Goal: Task Accomplishment & Management: Use online tool/utility

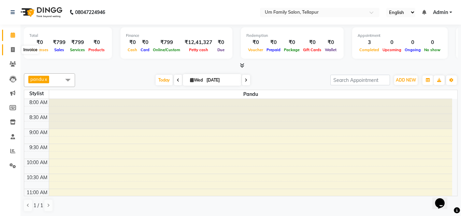
click at [12, 51] on icon at bounding box center [13, 49] width 4 height 5
select select "service"
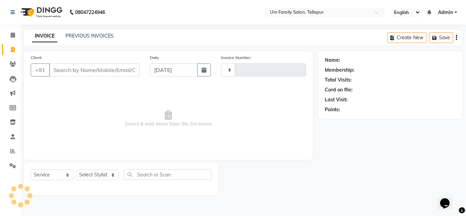
type input "6852"
select select "5102"
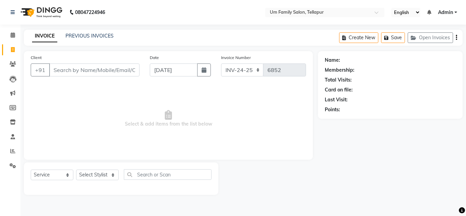
click at [73, 76] on div "Client +91" at bounding box center [85, 68] width 119 height 28
click at [66, 64] on input "Client" at bounding box center [94, 70] width 90 height 13
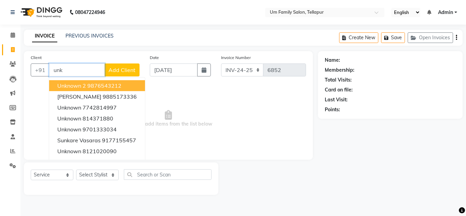
click at [75, 81] on button "Unknown 2 9876543212" at bounding box center [97, 85] width 96 height 11
type input "9876543212"
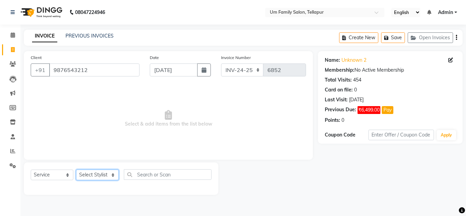
click at [100, 173] on select "Select Stylist Akash K. SAI pandu [PERSON_NAME]" at bounding box center [97, 175] width 43 height 11
select select "53917"
click at [76, 170] on select "Select Stylist Akash K. SAI pandu [PERSON_NAME]" at bounding box center [97, 175] width 43 height 11
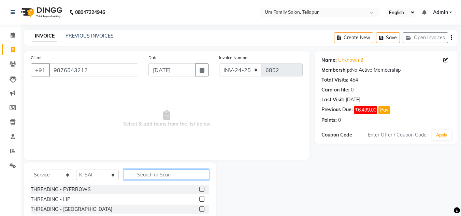
click at [165, 178] on input "text" at bounding box center [166, 174] width 85 height 11
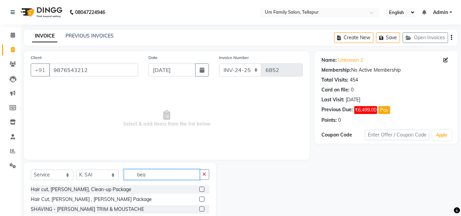
type input "bea"
click at [200, 207] on label at bounding box center [201, 209] width 5 height 5
click at [200, 207] on input "checkbox" at bounding box center [201, 209] width 4 height 4
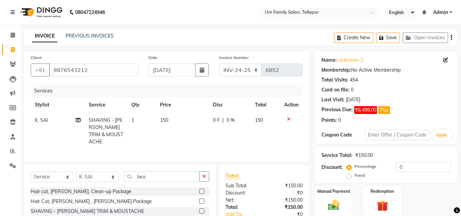
click at [200, 209] on label at bounding box center [201, 211] width 5 height 5
click at [200, 209] on input "checkbox" at bounding box center [201, 211] width 4 height 4
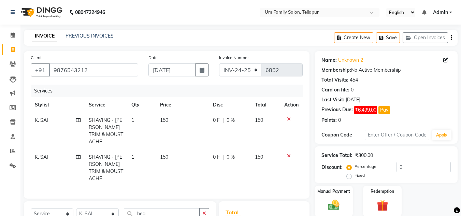
checkbox input "false"
click at [289, 154] on icon at bounding box center [289, 156] width 4 height 5
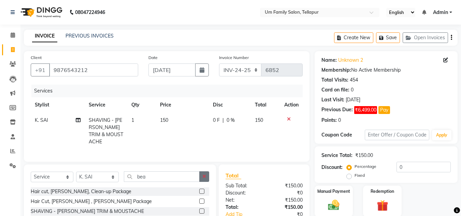
click at [206, 172] on button "button" at bounding box center [204, 176] width 10 height 11
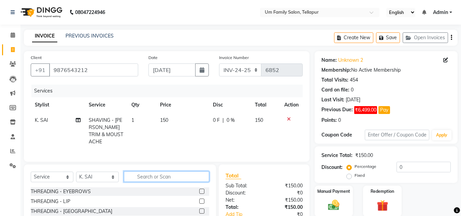
click at [184, 176] on input "text" at bounding box center [166, 176] width 85 height 11
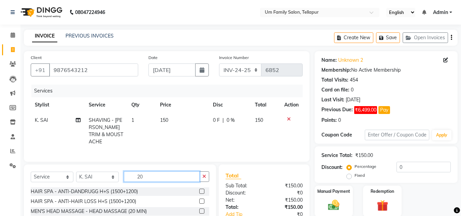
type input "20"
click at [200, 204] on div "HAIR SPA - ANTI-DANDRUGG H+S (1500+1200) HAIR SPA - ANTI-HAIR LOSS H+S (1500+12…" at bounding box center [120, 202] width 179 height 30
click at [200, 209] on label at bounding box center [201, 211] width 5 height 5
click at [200, 209] on input "checkbox" at bounding box center [201, 211] width 4 height 4
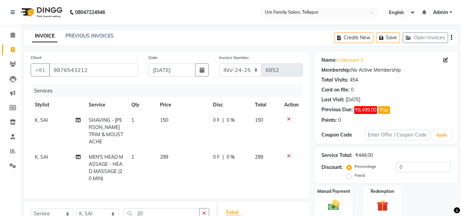
checkbox input "false"
click at [331, 207] on img at bounding box center [333, 205] width 19 height 14
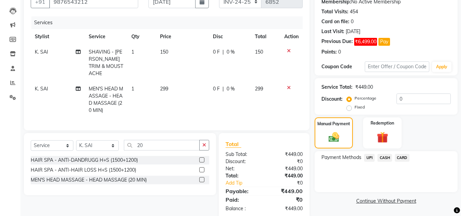
scroll to position [80, 0]
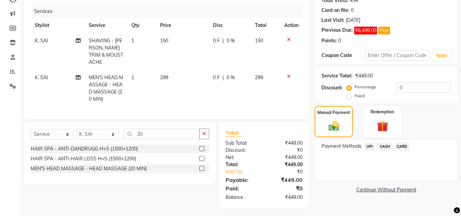
click at [367, 148] on span "UPI" at bounding box center [369, 147] width 11 height 8
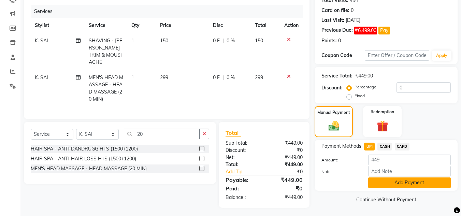
click at [385, 179] on button "Add Payment" at bounding box center [409, 183] width 83 height 11
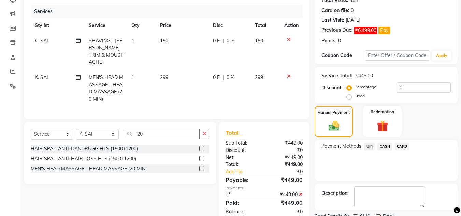
click at [461, 202] on div "Name: Unknown 2 Membership: No Active Membership Total Visits: 454 Card on file…" at bounding box center [389, 103] width 148 height 262
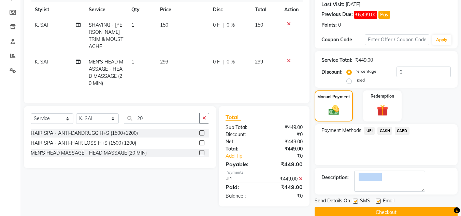
scroll to position [107, 0]
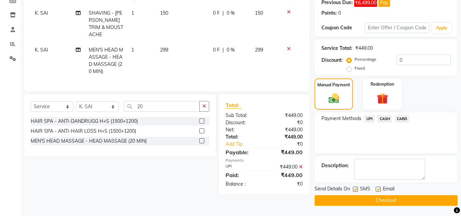
click at [425, 208] on main "INVOICE PREVIOUS INVOICES Create New Save Open Invoices Client [PHONE_NUMBER] D…" at bounding box center [240, 69] width 441 height 294
click at [426, 206] on button "Checkout" at bounding box center [386, 200] width 143 height 11
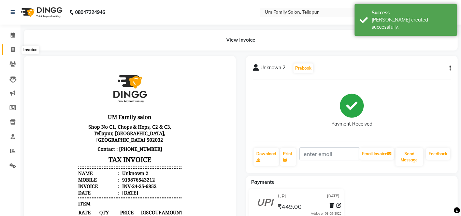
click at [8, 48] on span at bounding box center [13, 50] width 12 height 8
select select "service"
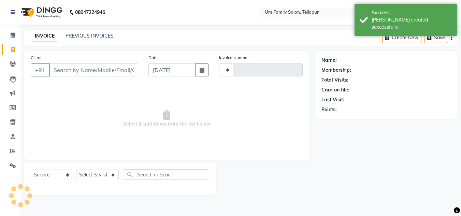
type input "6853"
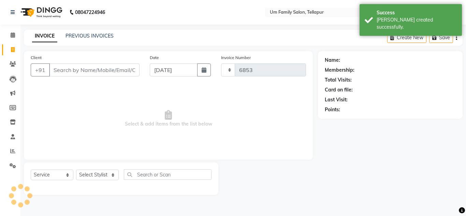
select select "5102"
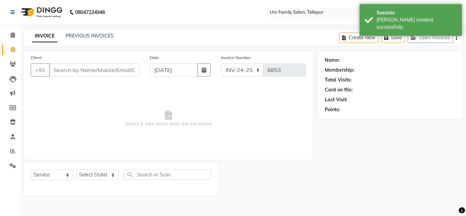
click at [71, 66] on input "Client" at bounding box center [94, 70] width 90 height 13
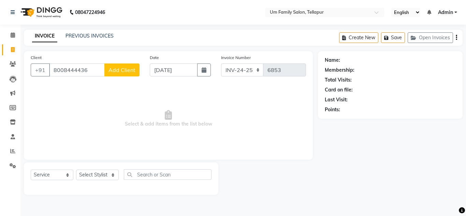
type input "8008444436"
click at [117, 72] on span "Add Client" at bounding box center [122, 70] width 27 height 7
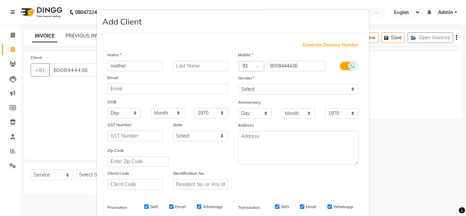
type input "mathel"
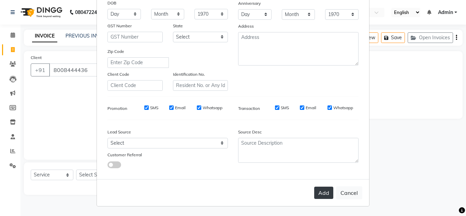
click at [324, 189] on button "Add" at bounding box center [323, 193] width 19 height 12
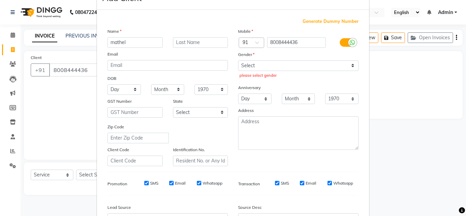
scroll to position [0, 0]
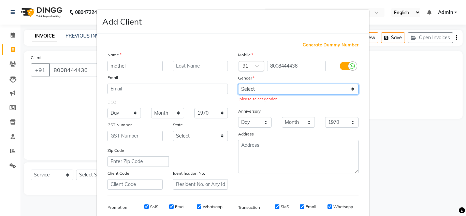
click at [313, 88] on select "Select [DEMOGRAPHIC_DATA] [DEMOGRAPHIC_DATA] Other Prefer Not To Say" at bounding box center [298, 89] width 121 height 11
select select "[DEMOGRAPHIC_DATA]"
click at [238, 84] on select "Select [DEMOGRAPHIC_DATA] [DEMOGRAPHIC_DATA] Other Prefer Not To Say" at bounding box center [298, 89] width 121 height 11
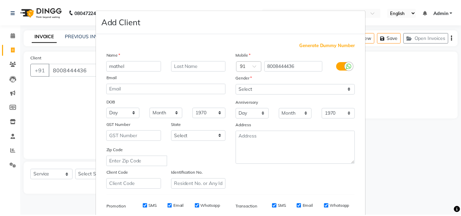
scroll to position [99, 0]
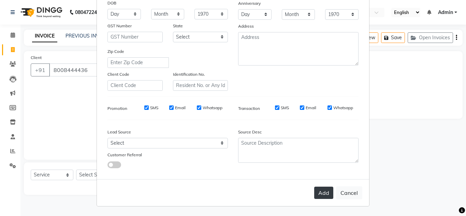
click at [322, 195] on button "Add" at bounding box center [323, 193] width 19 height 12
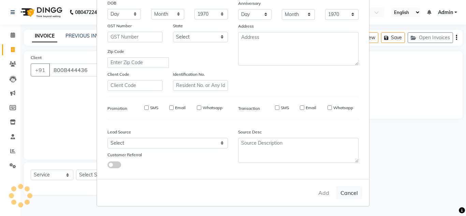
select select
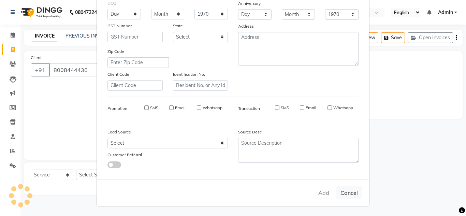
select select
checkbox input "false"
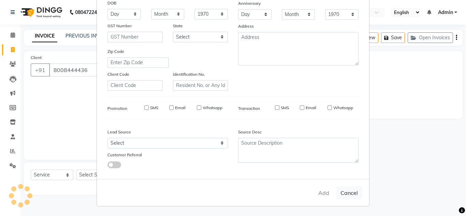
checkbox input "false"
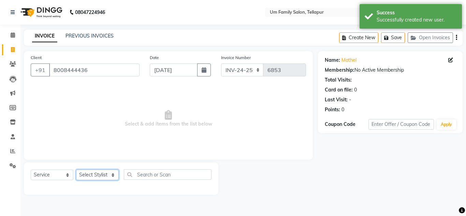
click at [109, 178] on select "Select Stylist Akash K. SAI pandu [PERSON_NAME]" at bounding box center [97, 175] width 43 height 11
select select "50956"
click at [76, 170] on select "Select Stylist Akash K. SAI pandu [PERSON_NAME]" at bounding box center [97, 175] width 43 height 11
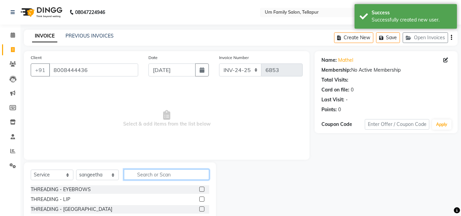
click at [154, 173] on input "text" at bounding box center [166, 174] width 85 height 11
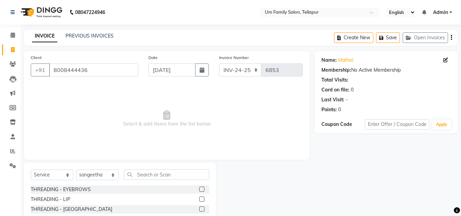
click at [194, 189] on div "THREADING - EYEBROWS" at bounding box center [120, 189] width 179 height 9
click at [199, 188] on label at bounding box center [201, 189] width 5 height 5
click at [199, 188] on input "checkbox" at bounding box center [201, 189] width 4 height 4
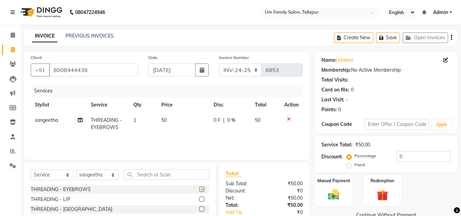
checkbox input "false"
click at [199, 198] on label at bounding box center [201, 199] width 5 height 5
click at [199, 198] on input "checkbox" at bounding box center [201, 199] width 4 height 4
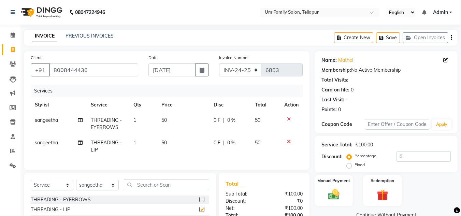
checkbox input "false"
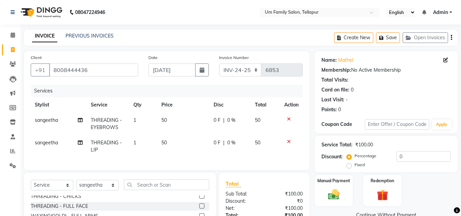
scroll to position [46, 0]
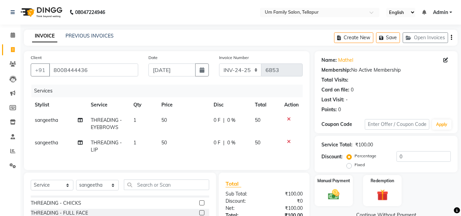
click at [199, 206] on label at bounding box center [201, 202] width 5 height 5
click at [199, 206] on input "checkbox" at bounding box center [201, 203] width 4 height 4
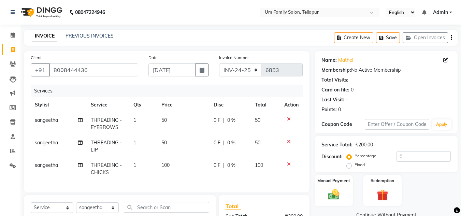
checkbox input "false"
click at [289, 140] on icon at bounding box center [289, 141] width 4 height 5
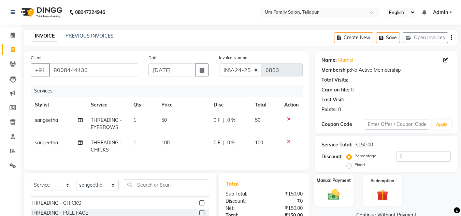
click at [324, 183] on label "Manual Payment" at bounding box center [334, 180] width 34 height 6
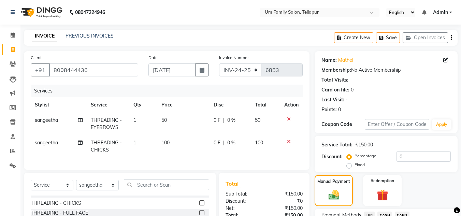
click at [370, 213] on span "UPI" at bounding box center [369, 216] width 11 height 8
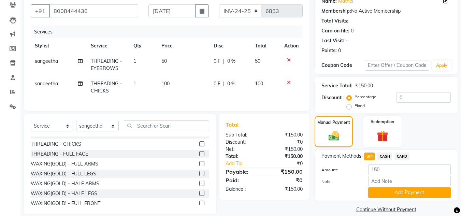
scroll to position [73, 0]
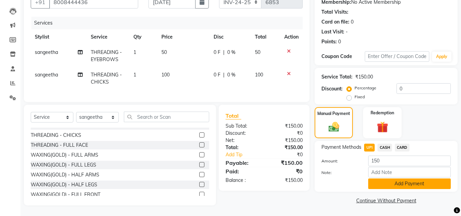
click at [416, 181] on button "Add Payment" at bounding box center [409, 184] width 83 height 11
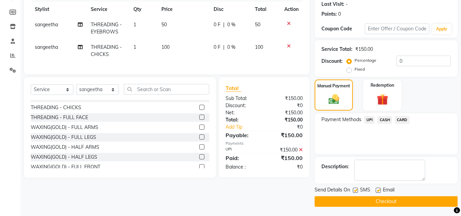
scroll to position [97, 0]
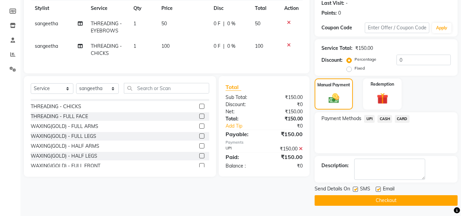
click at [432, 201] on button "Checkout" at bounding box center [386, 200] width 143 height 11
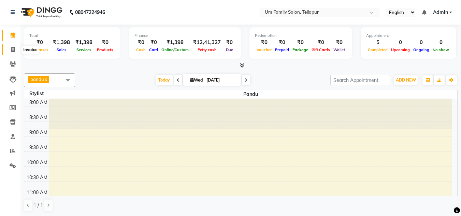
click at [11, 51] on icon at bounding box center [13, 49] width 4 height 5
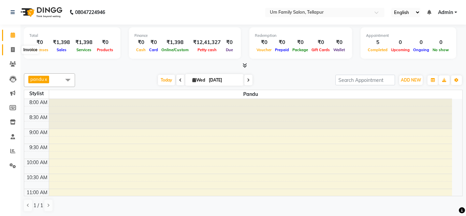
select select "service"
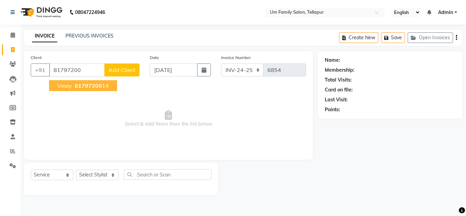
click at [80, 86] on span "81797200" at bounding box center [88, 85] width 27 height 7
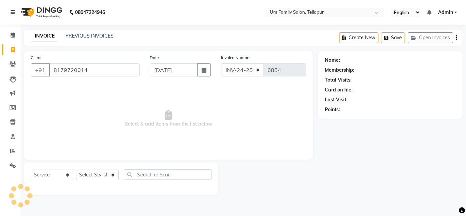
type input "8179720014"
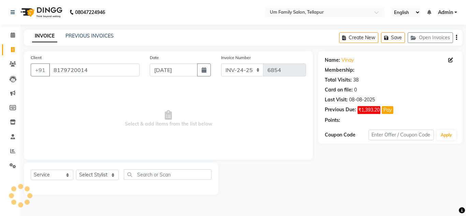
select select "1: Object"
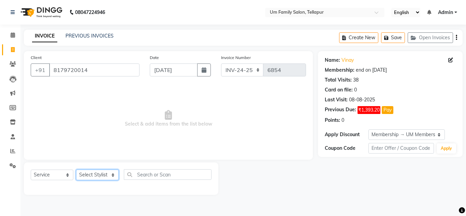
click at [113, 177] on select "Select Stylist Akash K. SAI pandu [PERSON_NAME]" at bounding box center [97, 175] width 43 height 11
select select "63063"
click at [76, 170] on select "Select Stylist Akash K. SAI pandu [PERSON_NAME]" at bounding box center [97, 175] width 43 height 11
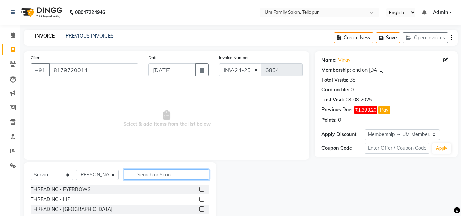
click at [173, 173] on input "text" at bounding box center [166, 174] width 85 height 11
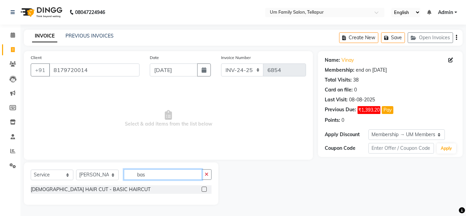
type input "bas"
click at [205, 188] on label at bounding box center [204, 189] width 5 height 5
click at [205, 188] on input "checkbox" at bounding box center [204, 189] width 4 height 4
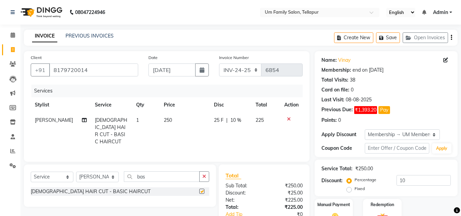
checkbox input "false"
click at [207, 171] on button "button" at bounding box center [204, 176] width 10 height 11
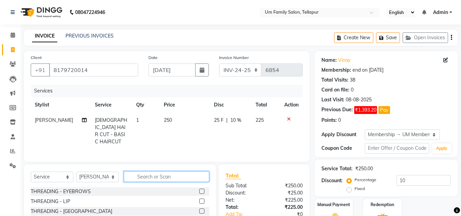
click at [157, 176] on input "text" at bounding box center [166, 176] width 85 height 11
type input "t"
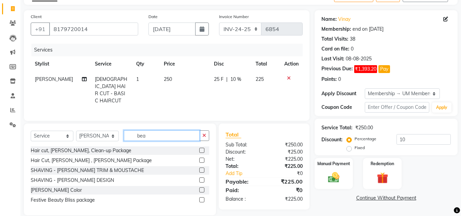
scroll to position [48, 0]
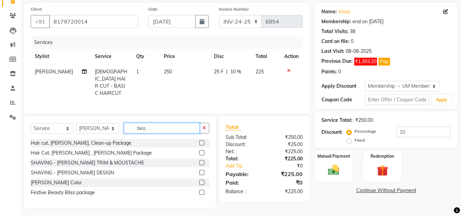
type input "bea"
click at [202, 170] on label at bounding box center [201, 172] width 5 height 5
click at [202, 171] on input "checkbox" at bounding box center [201, 173] width 4 height 4
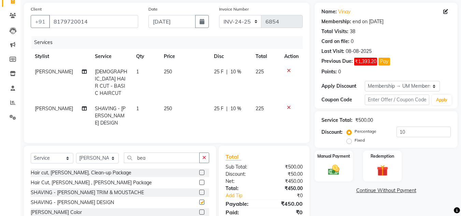
checkbox input "false"
click at [205, 153] on button "button" at bounding box center [204, 158] width 10 height 11
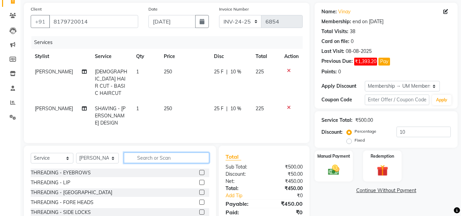
click at [143, 153] on input "text" at bounding box center [166, 158] width 85 height 11
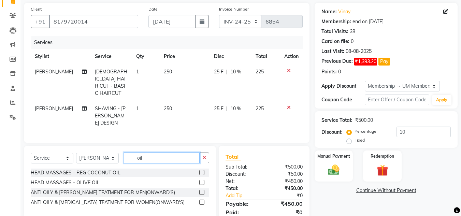
type input "oil"
click at [202, 170] on label at bounding box center [201, 172] width 5 height 5
click at [202, 171] on input "checkbox" at bounding box center [201, 173] width 4 height 4
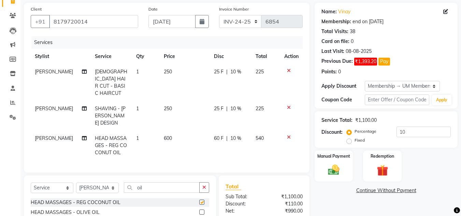
checkbox input "false"
click at [290, 135] on icon at bounding box center [289, 137] width 4 height 5
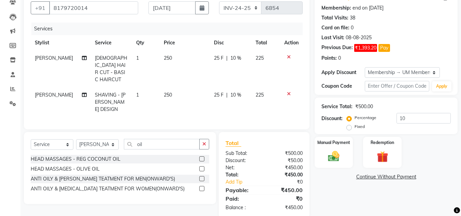
scroll to position [65, 0]
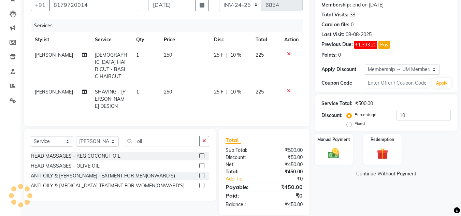
click at [101, 162] on div "HEAD MASSAGES - OLIVE OIL" at bounding box center [120, 166] width 179 height 9
click at [202, 163] on label at bounding box center [201, 165] width 5 height 5
click at [202, 164] on input "checkbox" at bounding box center [201, 166] width 4 height 4
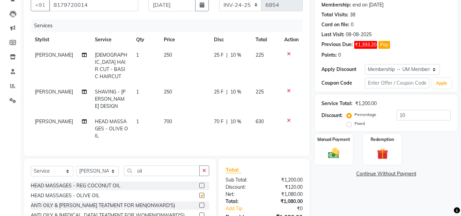
checkbox input "false"
click at [287, 118] on icon at bounding box center [289, 120] width 4 height 5
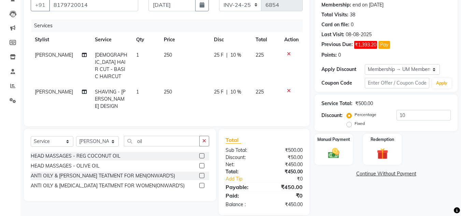
click at [203, 153] on label at bounding box center [201, 155] width 5 height 5
click at [203, 154] on input "checkbox" at bounding box center [201, 156] width 4 height 4
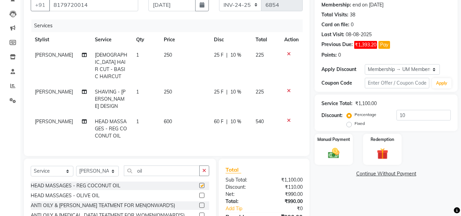
checkbox input "false"
click at [164, 118] on span "600" at bounding box center [168, 121] width 8 height 6
select select "63063"
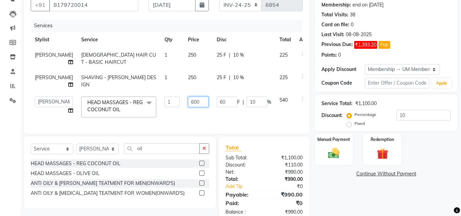
click at [188, 100] on input "600" at bounding box center [198, 102] width 20 height 11
type input "6"
type input "300"
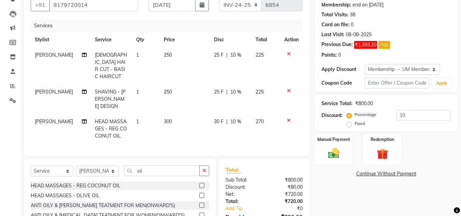
click at [228, 114] on td "30 F | 10 %" at bounding box center [231, 129] width 42 height 30
select select "63063"
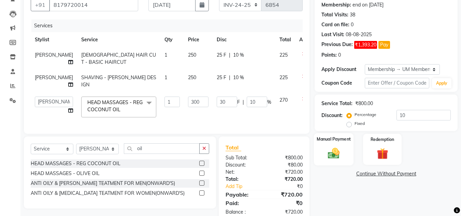
click at [333, 144] on div "Manual Payment" at bounding box center [334, 149] width 40 height 32
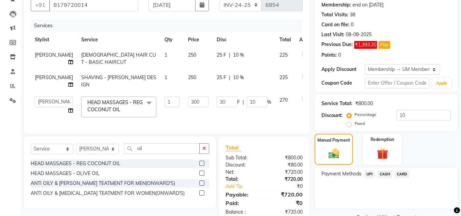
click at [368, 173] on span "UPI" at bounding box center [369, 174] width 11 height 8
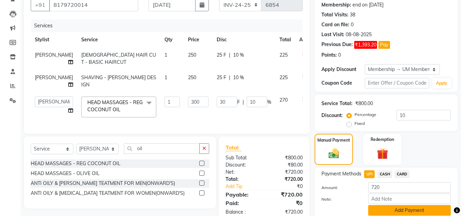
click at [419, 211] on button "Add Payment" at bounding box center [409, 210] width 83 height 11
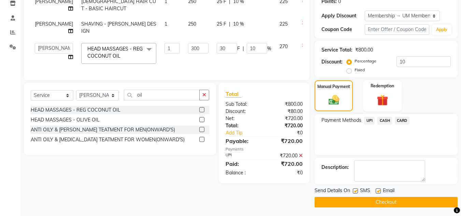
scroll to position [121, 0]
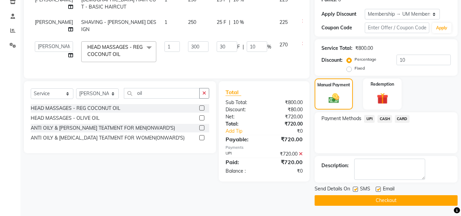
click at [409, 200] on button "Checkout" at bounding box center [386, 200] width 143 height 11
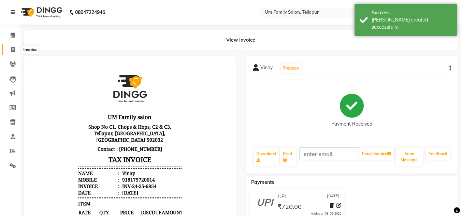
click at [13, 47] on icon at bounding box center [13, 49] width 4 height 5
select select "service"
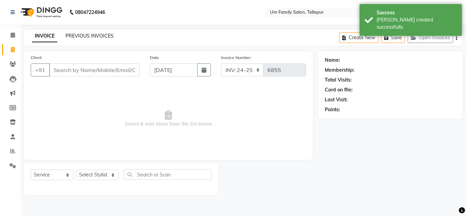
click at [93, 35] on link "PREVIOUS INVOICES" at bounding box center [90, 36] width 48 height 6
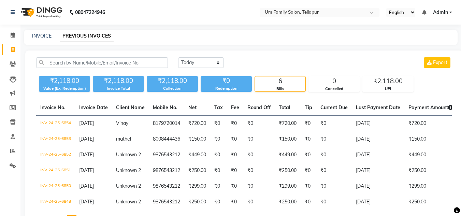
click at [93, 35] on link "PREVIOUS INVOICES" at bounding box center [87, 36] width 54 height 12
click at [37, 38] on link "INVOICE" at bounding box center [41, 36] width 19 height 6
select select "service"
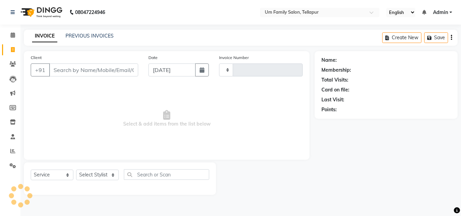
click at [37, 38] on link "INVOICE" at bounding box center [44, 36] width 25 height 12
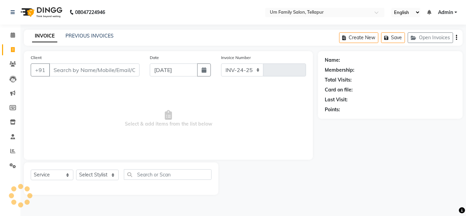
select select "5102"
type input "6855"
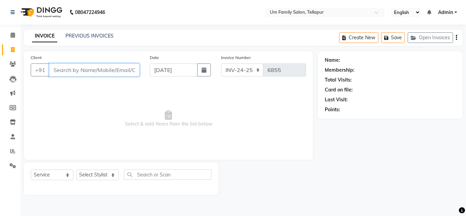
click at [80, 66] on input "Client" at bounding box center [94, 70] width 90 height 13
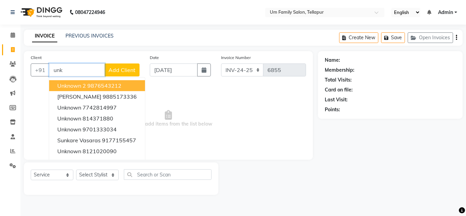
click at [82, 80] on button "Unknown 2 9876543212" at bounding box center [97, 85] width 96 height 11
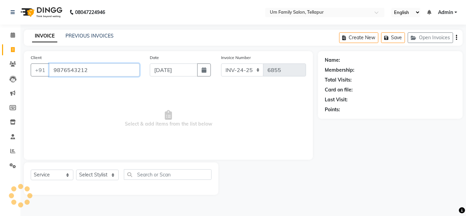
type input "9876543212"
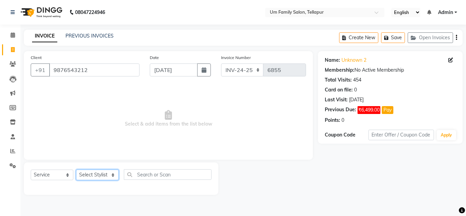
click at [96, 170] on select "Select Stylist Akash K. SAI pandu [PERSON_NAME]" at bounding box center [97, 175] width 43 height 11
select select "53917"
click at [76, 170] on select "Select Stylist Akash K. SAI pandu [PERSON_NAME]" at bounding box center [97, 175] width 43 height 11
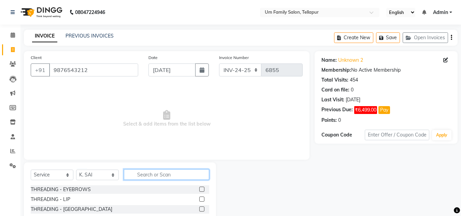
click at [145, 173] on input "text" at bounding box center [166, 174] width 85 height 11
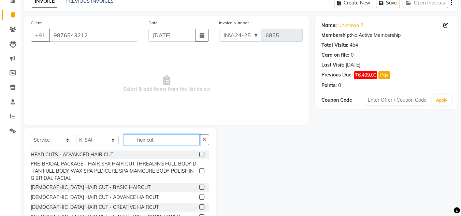
scroll to position [57, 0]
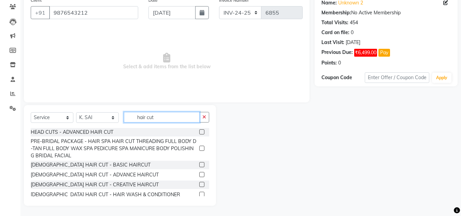
type input "hair cut"
click at [199, 164] on label at bounding box center [201, 164] width 5 height 5
click at [199, 164] on input "checkbox" at bounding box center [201, 165] width 4 height 4
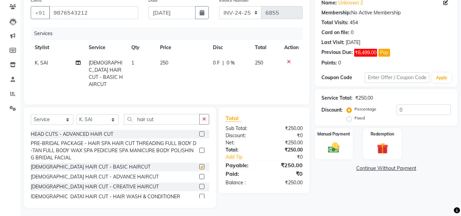
checkbox input "false"
click at [206, 120] on button "button" at bounding box center [204, 119] width 10 height 11
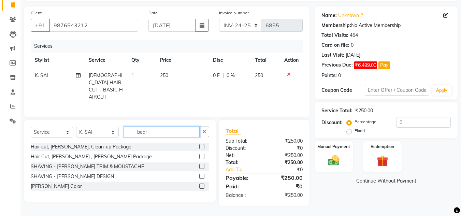
scroll to position [43, 0]
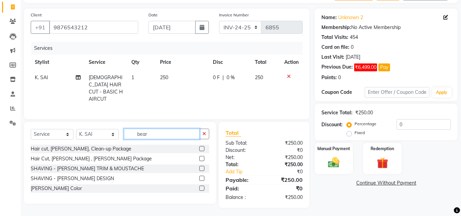
type input "bear"
click at [201, 177] on label at bounding box center [201, 178] width 5 height 5
click at [201, 177] on input "checkbox" at bounding box center [201, 179] width 4 height 4
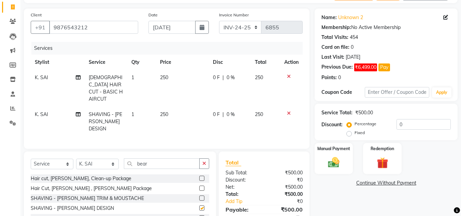
checkbox input "false"
click at [209, 158] on button "button" at bounding box center [204, 163] width 10 height 11
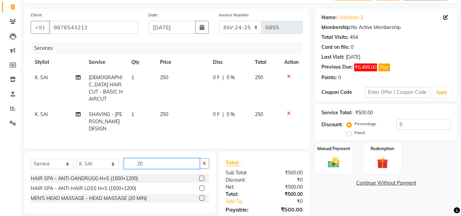
type input "20"
click at [200, 196] on label at bounding box center [201, 198] width 5 height 5
click at [200, 196] on input "checkbox" at bounding box center [201, 198] width 4 height 4
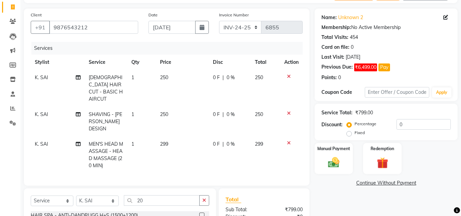
checkbox input "false"
click at [341, 167] on img at bounding box center [333, 163] width 19 height 14
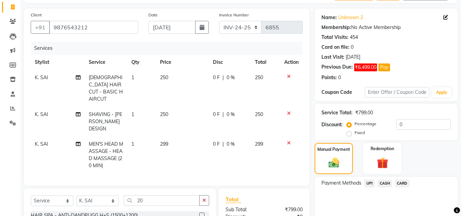
click at [370, 183] on span "UPI" at bounding box center [369, 184] width 11 height 8
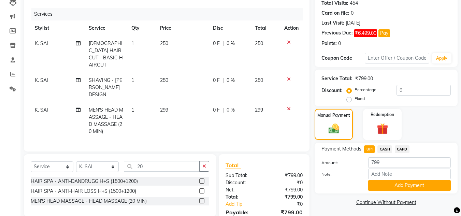
scroll to position [102, 0]
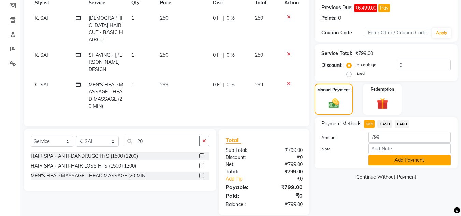
click at [405, 161] on button "Add Payment" at bounding box center [409, 160] width 83 height 11
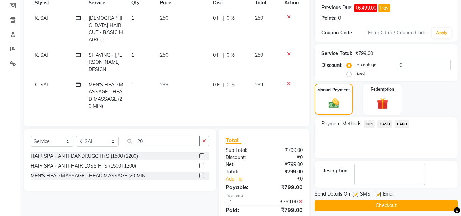
click at [430, 202] on button "Checkout" at bounding box center [386, 205] width 143 height 11
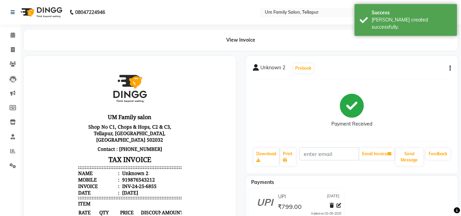
click at [430, 202] on div "UPI 03-09-2025 ₹799.00 Added on 03-09-2025" at bounding box center [352, 205] width 222 height 33
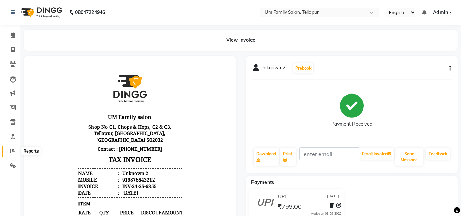
click at [12, 151] on icon at bounding box center [12, 151] width 5 height 5
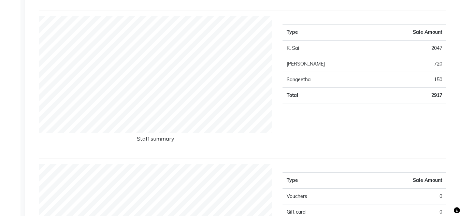
scroll to position [252, 0]
